Goal: Task Accomplishment & Management: Complete application form

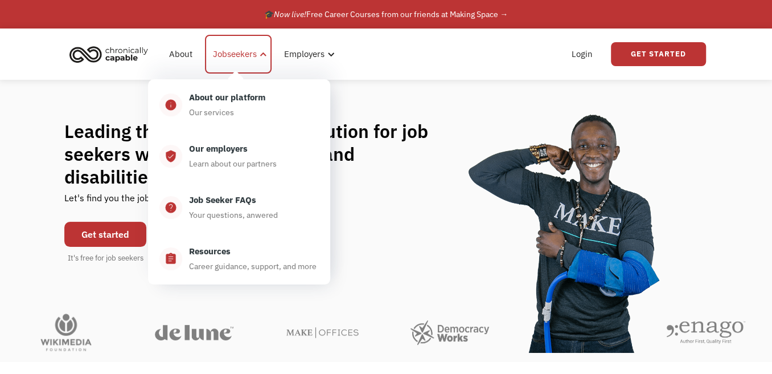
click at [237, 54] on div "Jobseekers" at bounding box center [235, 54] width 44 height 14
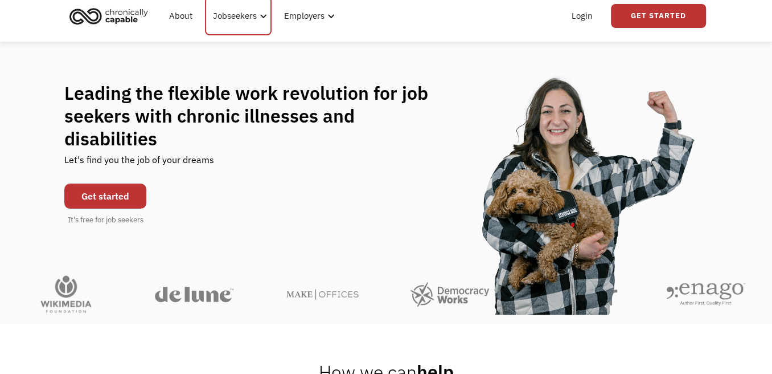
scroll to position [57, 0]
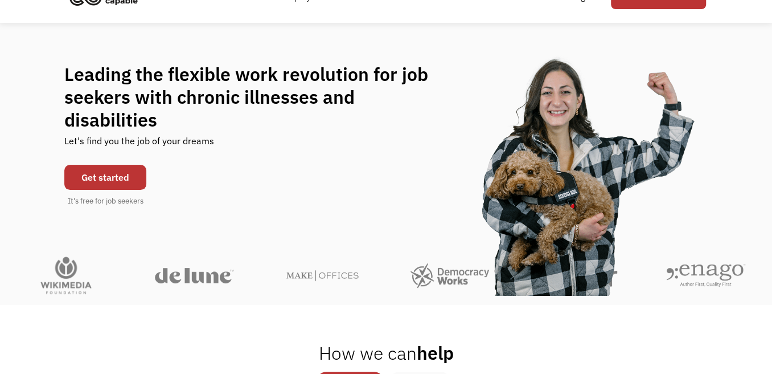
click at [107, 173] on link "Get started" at bounding box center [105, 177] width 82 height 25
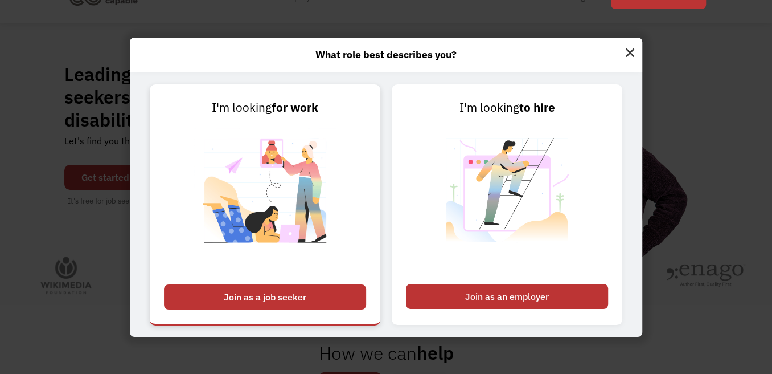
click at [277, 296] on div "Join as a job seeker" at bounding box center [265, 296] width 202 height 25
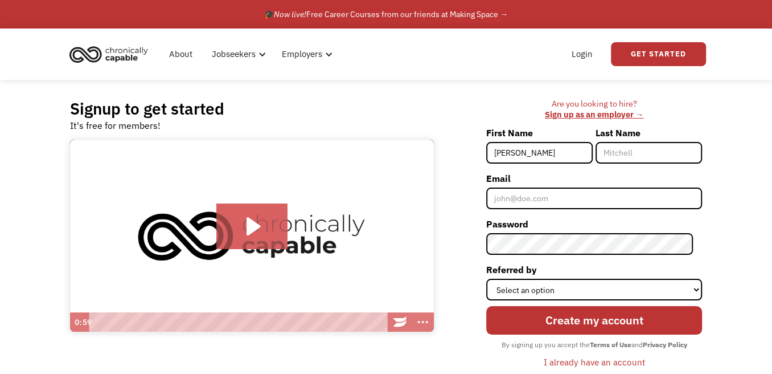
type input "[PERSON_NAME]"
type input "Flaker"
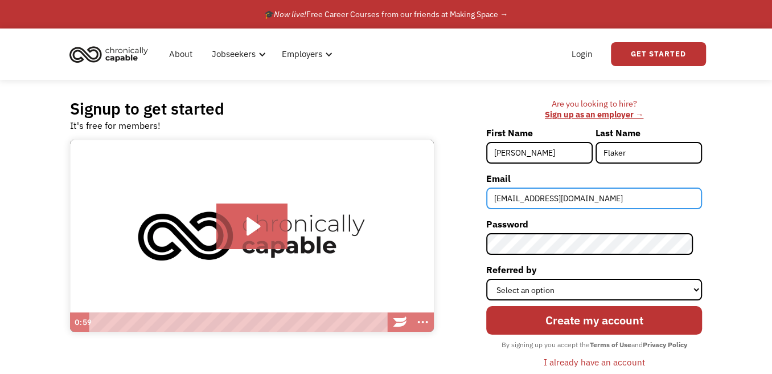
type input "[EMAIL_ADDRESS][DOMAIN_NAME]"
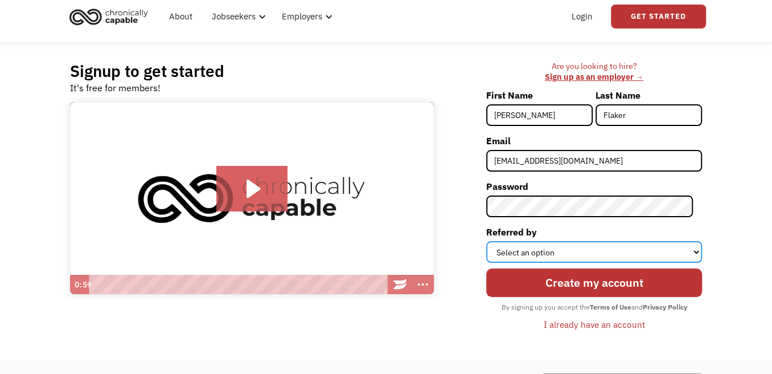
scroll to position [57, 0]
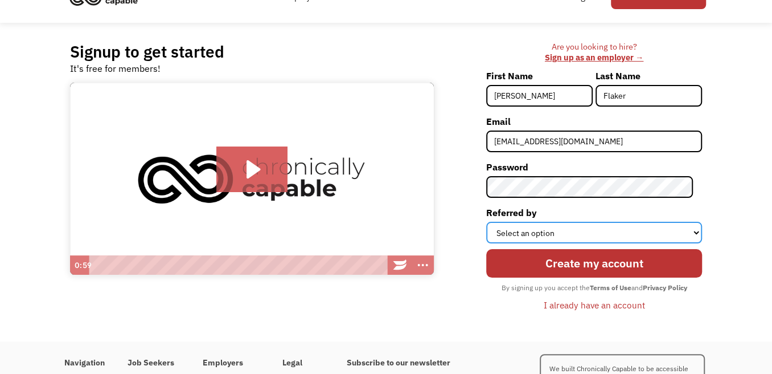
click at [695, 236] on select "Select an option Instagram Facebook Twitter Search Engine News Article Word of …" at bounding box center [595, 233] width 216 height 22
select select "Search Engine"
click at [495, 222] on select "Select an option Instagram Facebook Twitter Search Engine News Article Word of …" at bounding box center [595, 233] width 216 height 22
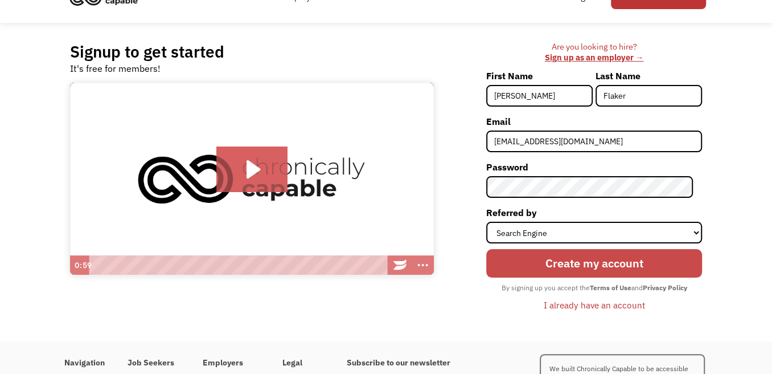
click at [610, 264] on input "Create my account" at bounding box center [595, 263] width 216 height 28
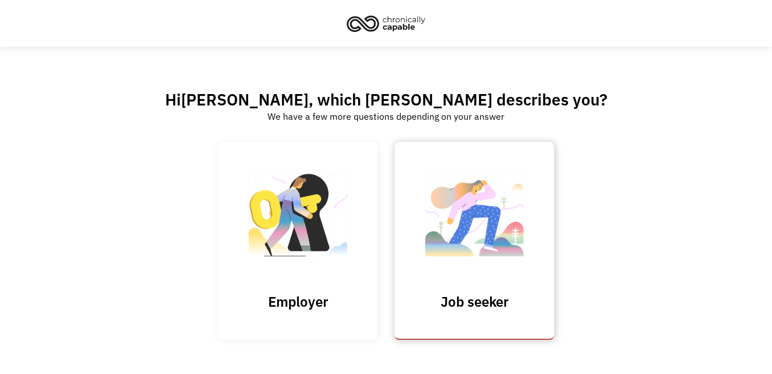
click at [460, 232] on img at bounding box center [475, 220] width 114 height 111
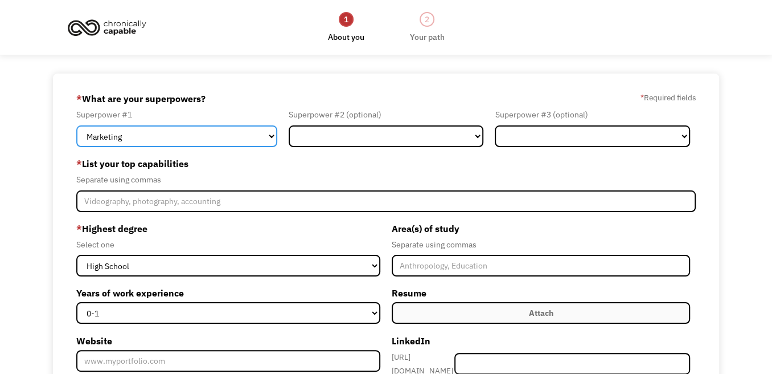
click at [271, 139] on select "Marketing Human Resources Finance Technology Operations Sales Industrial & Manu…" at bounding box center [176, 136] width 201 height 22
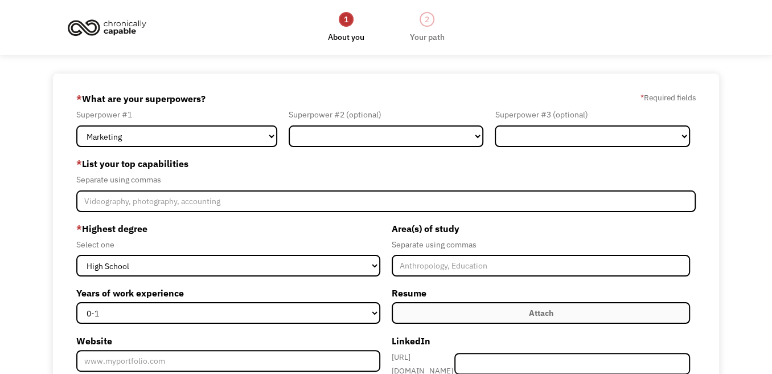
click at [31, 200] on div "689dfd311b758c5fc2262b8c jflaker@chautauquaworks.com Julie Flaker Search Engine…" at bounding box center [386, 311] width 772 height 476
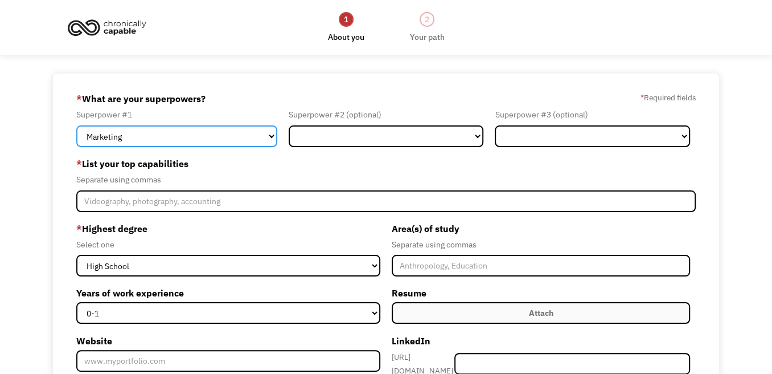
click at [268, 137] on select "Marketing Human Resources Finance Technology Operations Sales Industrial & Manu…" at bounding box center [176, 136] width 201 height 22
select select "Customer Service"
click at [76, 125] on select "Marketing Human Resources Finance Technology Operations Sales Industrial & Manu…" at bounding box center [176, 136] width 201 height 22
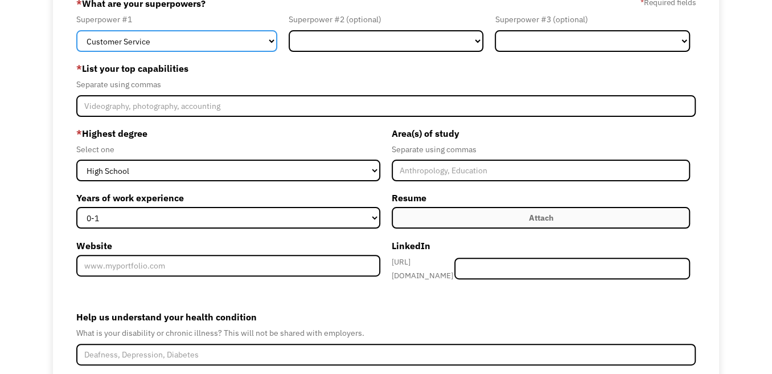
scroll to position [114, 0]
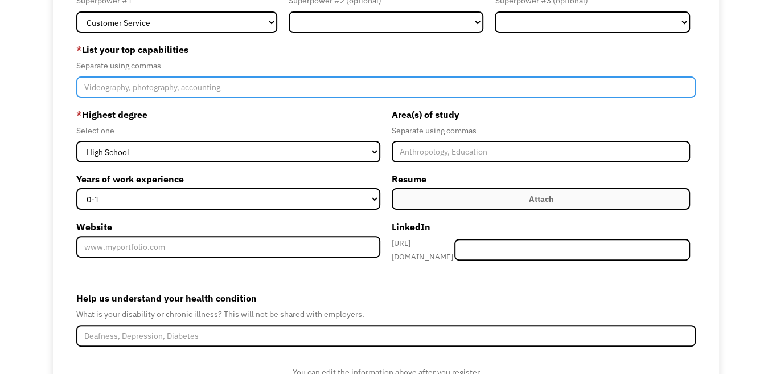
click at [148, 90] on input "Member-Create-Step1" at bounding box center [386, 87] width 620 height 22
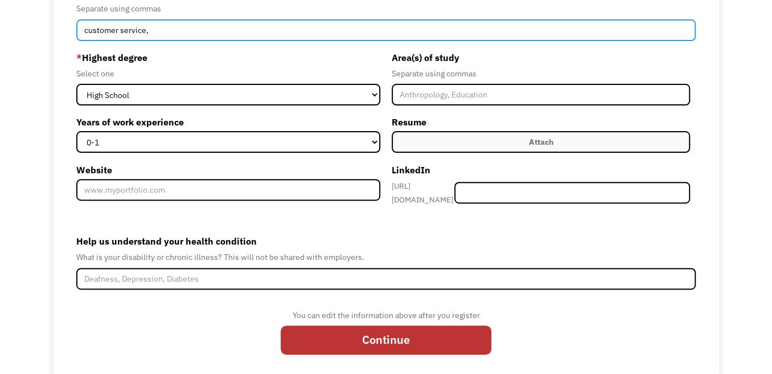
scroll to position [188, 0]
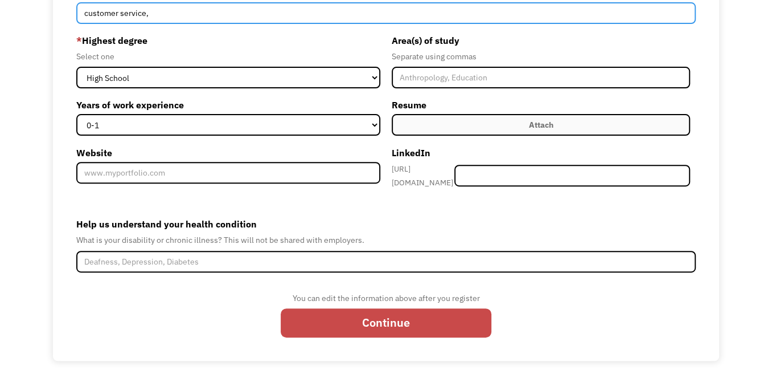
type input "customer service,"
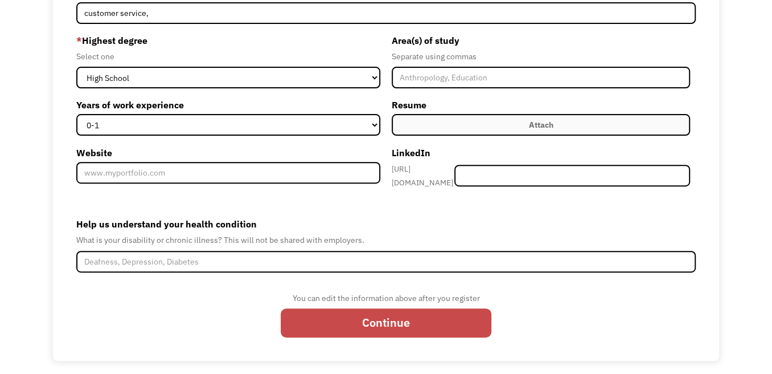
click at [396, 317] on input "Continue" at bounding box center [386, 322] width 211 height 28
type input "Please wait..."
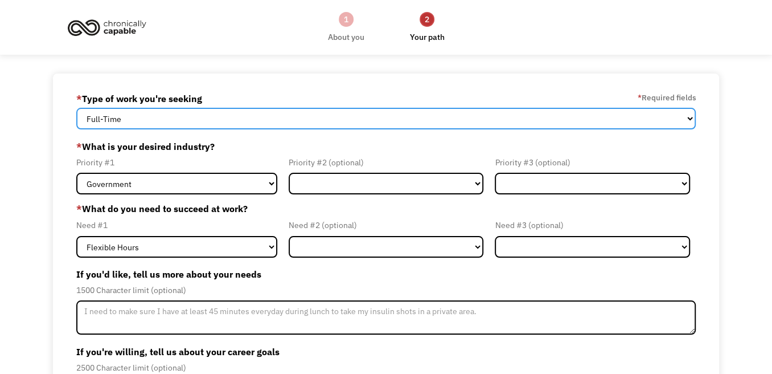
click at [689, 121] on select "Full-Time Part-Time Both Full-Time and Part-Time" at bounding box center [386, 119] width 620 height 22
select select "Both Full-Time and Part-Time"
click at [76, 108] on select "Full-Time Part-Time Both Full-Time and Part-Time" at bounding box center [386, 119] width 620 height 22
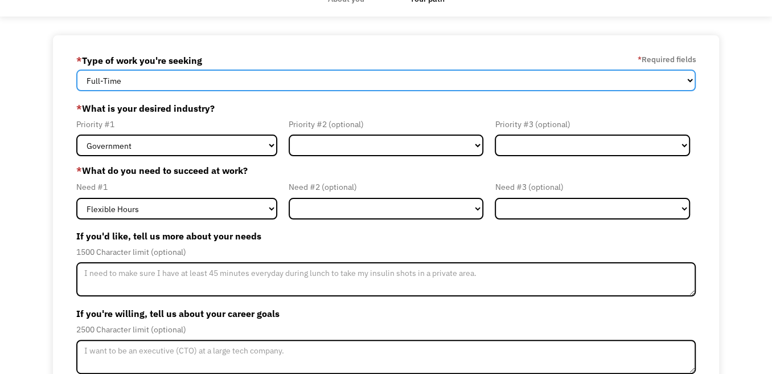
scroll to position [57, 0]
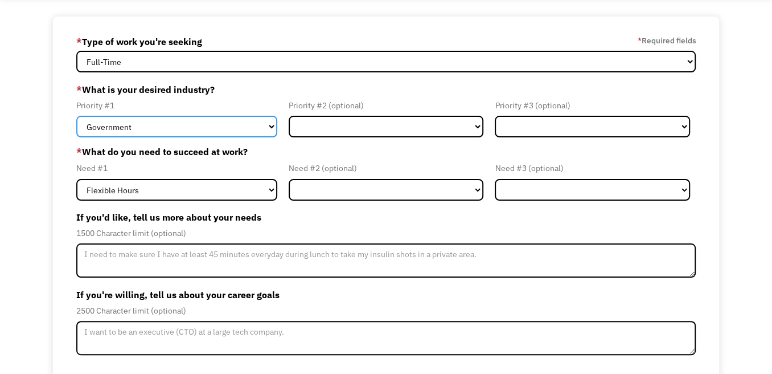
click at [265, 126] on select "Government Finance & Insurance Health & Social Care Tech & Engineering Creative…" at bounding box center [176, 127] width 201 height 22
select select "Other"
click at [76, 116] on select "Government Finance & Insurance Health & Social Care Tech & Engineering Creative…" at bounding box center [176, 127] width 201 height 22
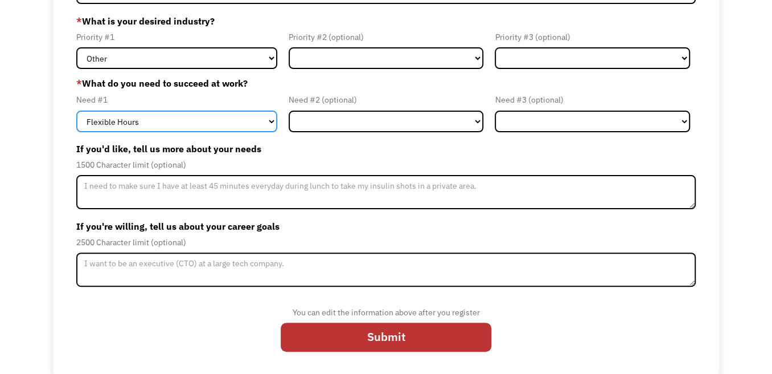
click at [265, 124] on select "Flexible Hours Remote Work Service Animal On-site Accommodations Visual Support…" at bounding box center [176, 122] width 201 height 22
select select "Remote Work"
click at [76, 111] on select "Flexible Hours Remote Work Service Animal On-site Accommodations Visual Support…" at bounding box center [176, 122] width 201 height 22
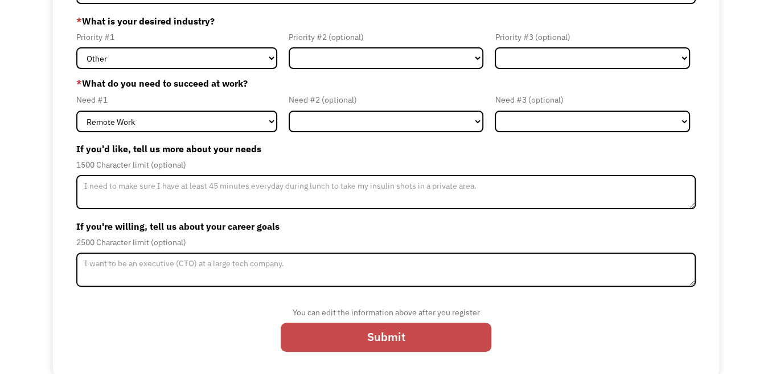
click at [416, 340] on input "Submit" at bounding box center [386, 336] width 211 height 28
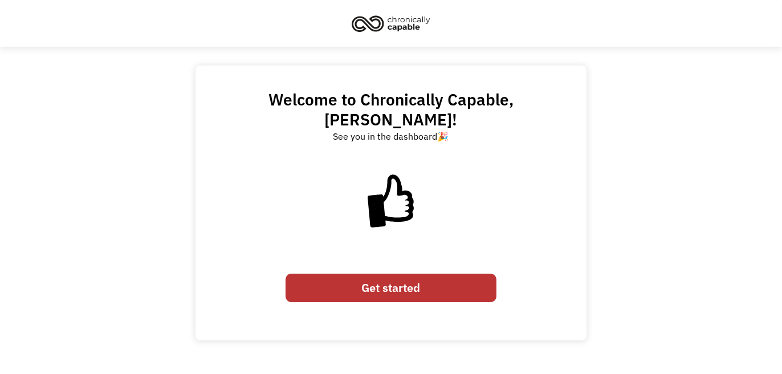
click at [360, 276] on link "Get started" at bounding box center [390, 287] width 211 height 28
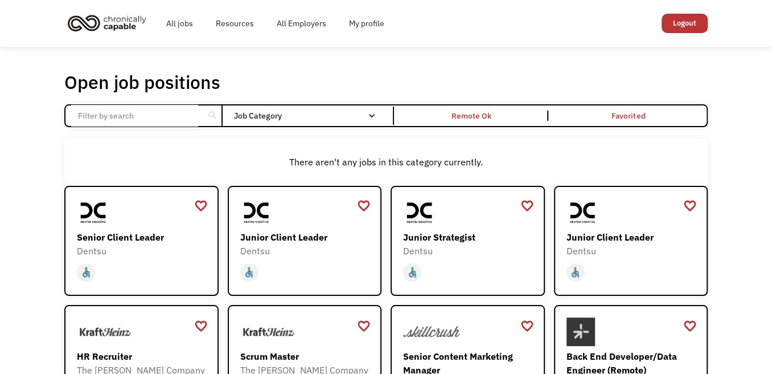
click at [163, 119] on input "Email Form" at bounding box center [134, 116] width 127 height 22
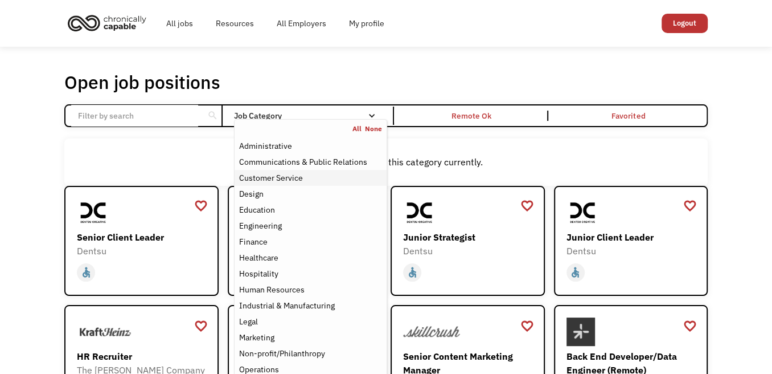
click at [283, 178] on div "Customer Service" at bounding box center [271, 178] width 64 height 14
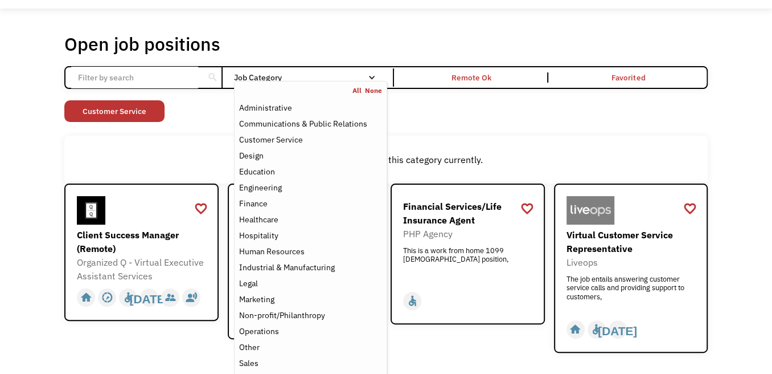
scroll to position [57, 0]
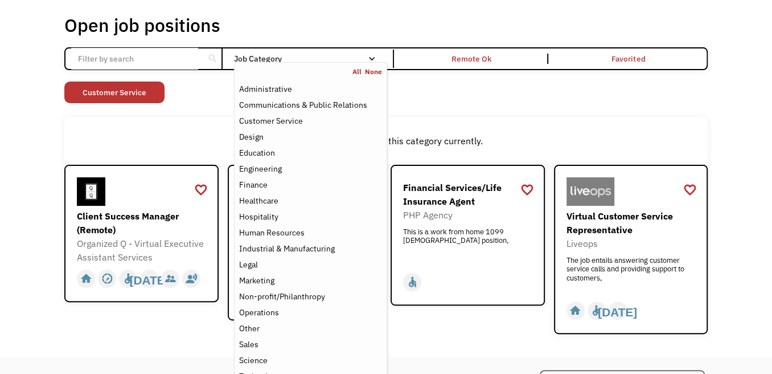
click at [34, 195] on div "Open job positions You have X liked items Search search Filter by category Admi…" at bounding box center [386, 173] width 772 height 367
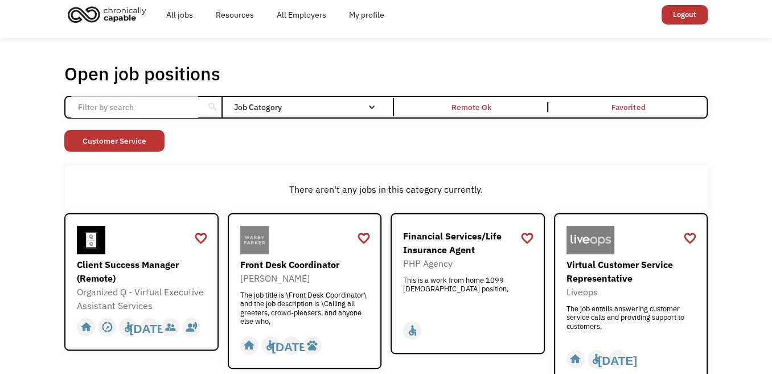
scroll to position [0, 0]
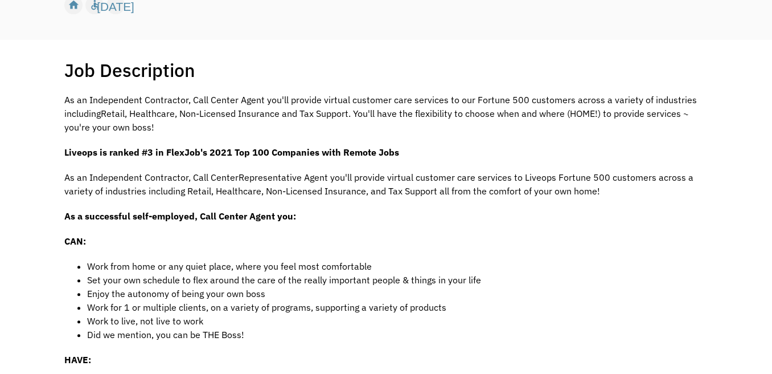
scroll to position [171, 0]
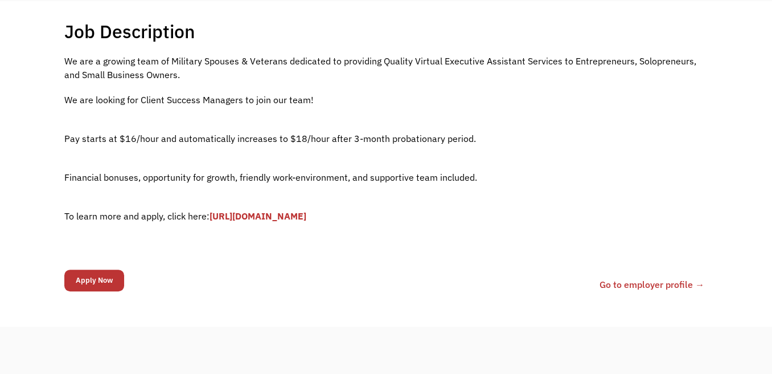
scroll to position [228, 0]
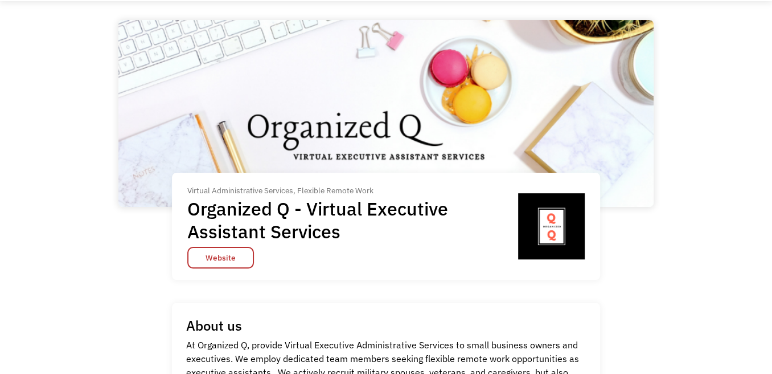
scroll to position [114, 0]
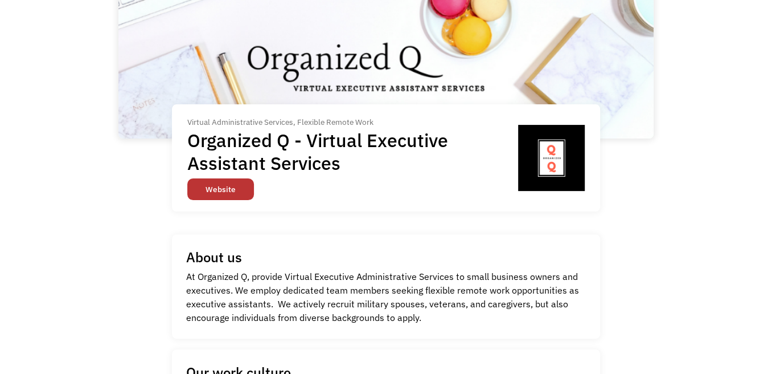
click at [224, 185] on link "Website" at bounding box center [220, 189] width 67 height 22
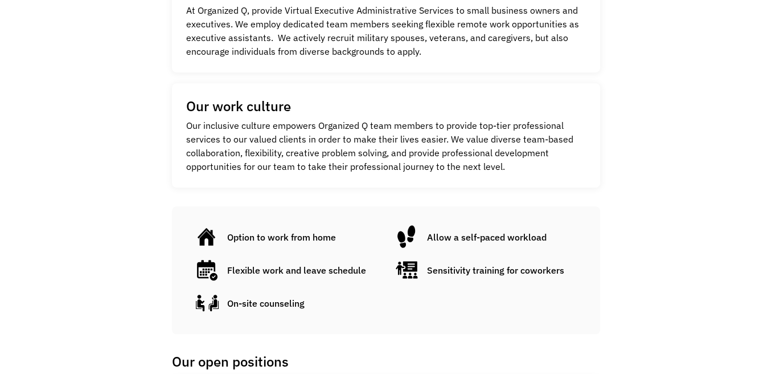
scroll to position [399, 0]
